Goal: Find specific page/section: Find specific page/section

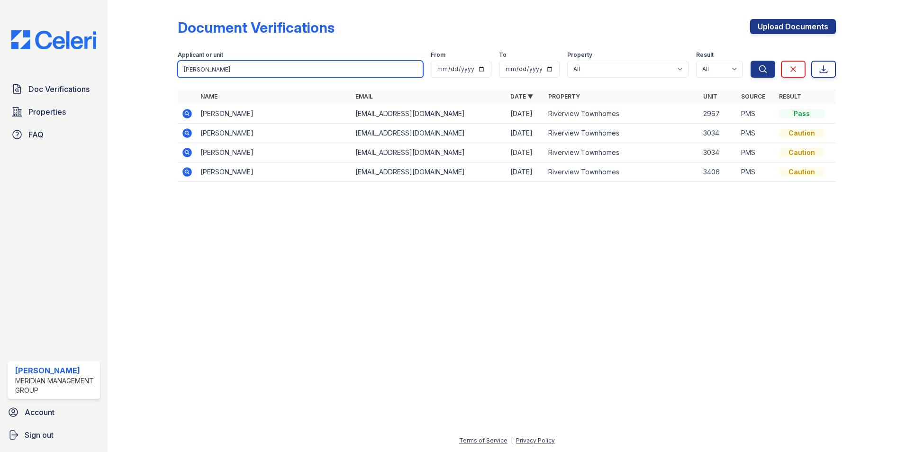
click at [223, 71] on input "walter" at bounding box center [300, 69] width 245 height 17
type input "w"
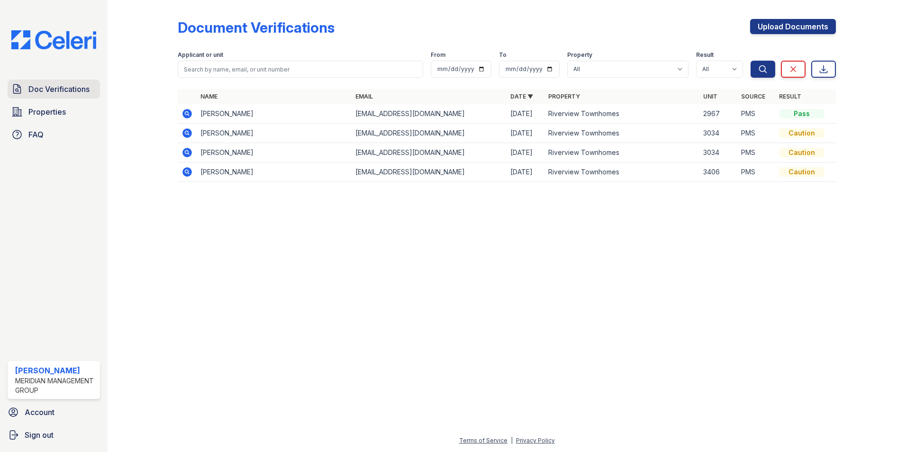
click at [31, 92] on span "Doc Verifications" at bounding box center [58, 88] width 61 height 11
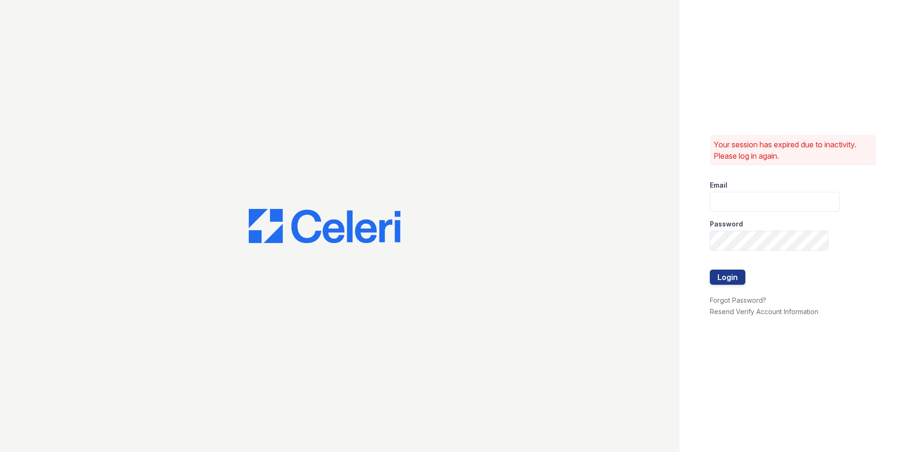
type input "ehudson@mmgmgt.com"
click at [732, 282] on button "Login" at bounding box center [728, 277] width 36 height 15
